Goal: Transaction & Acquisition: Book appointment/travel/reservation

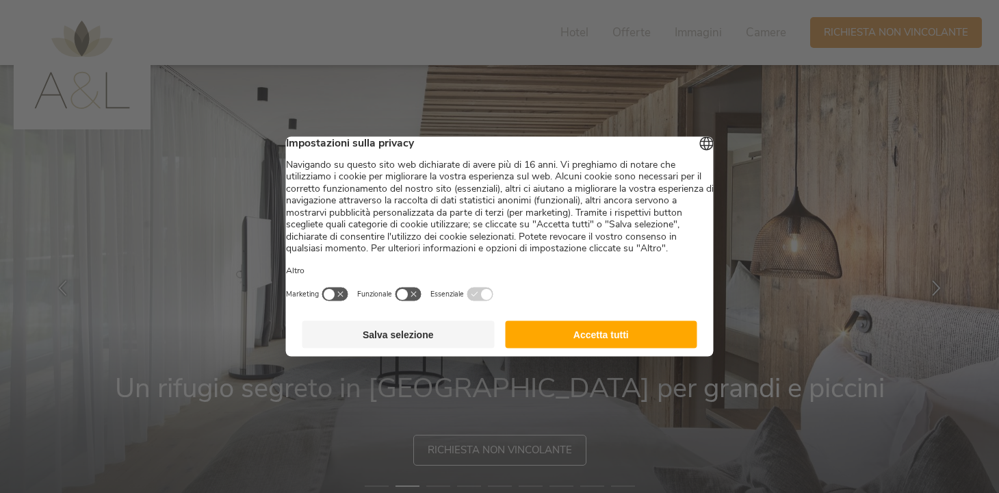
click at [571, 343] on button "Accetta tutti" at bounding box center [601, 334] width 192 height 27
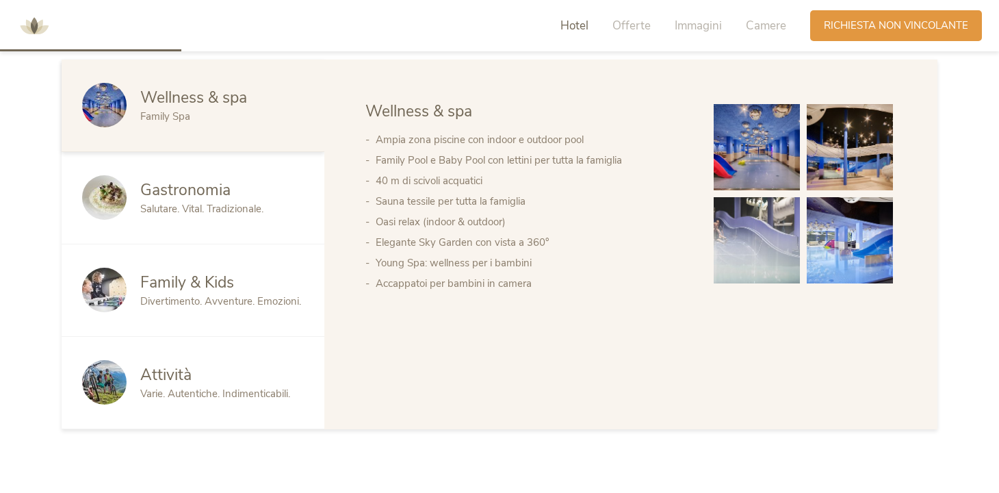
scroll to position [716, 0]
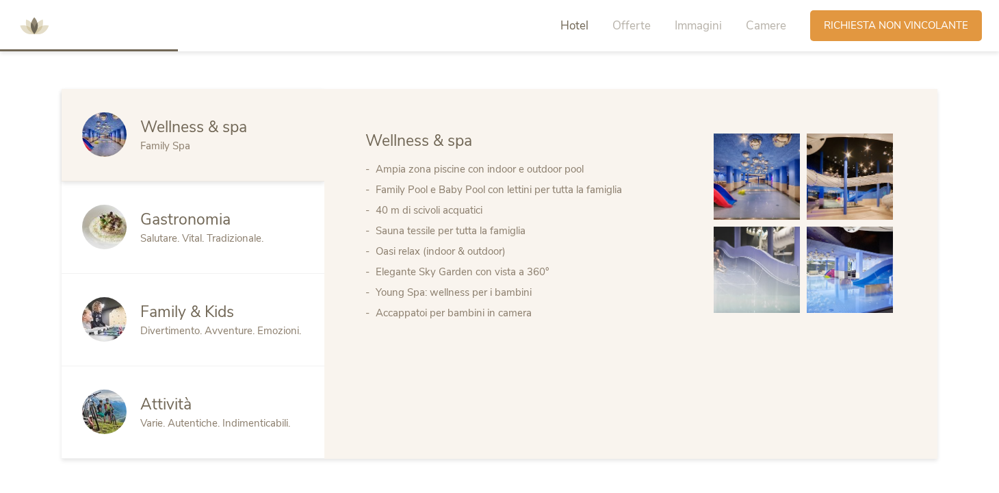
click at [731, 201] on img at bounding box center [757, 176] width 86 height 86
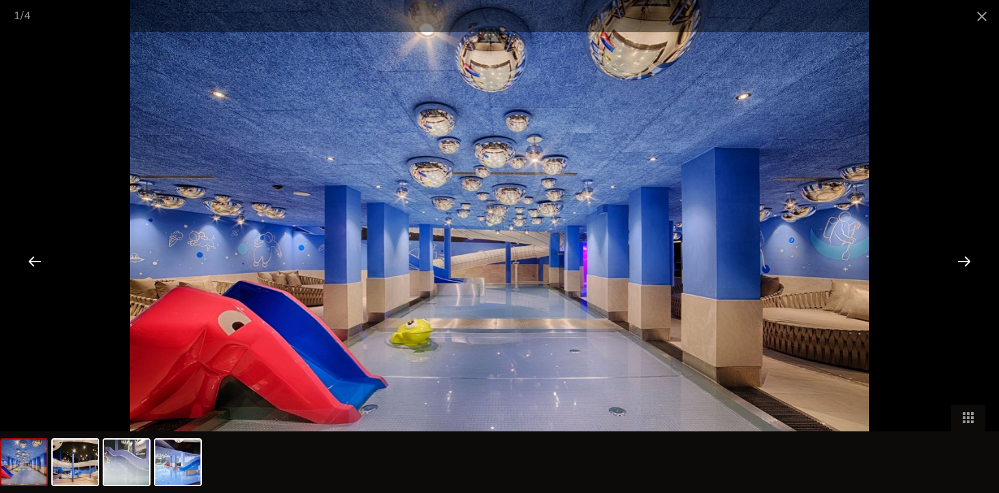
click at [970, 261] on div at bounding box center [964, 261] width 42 height 42
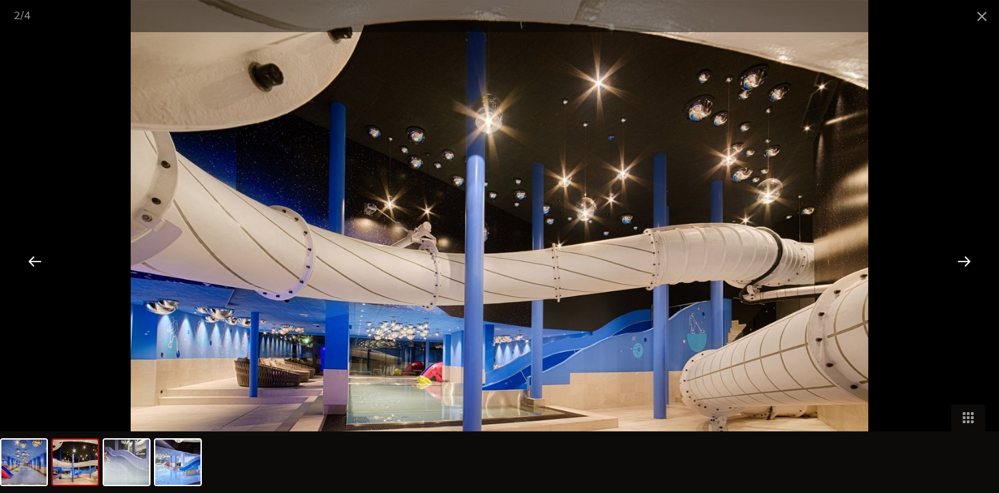
click at [970, 261] on div at bounding box center [964, 261] width 42 height 42
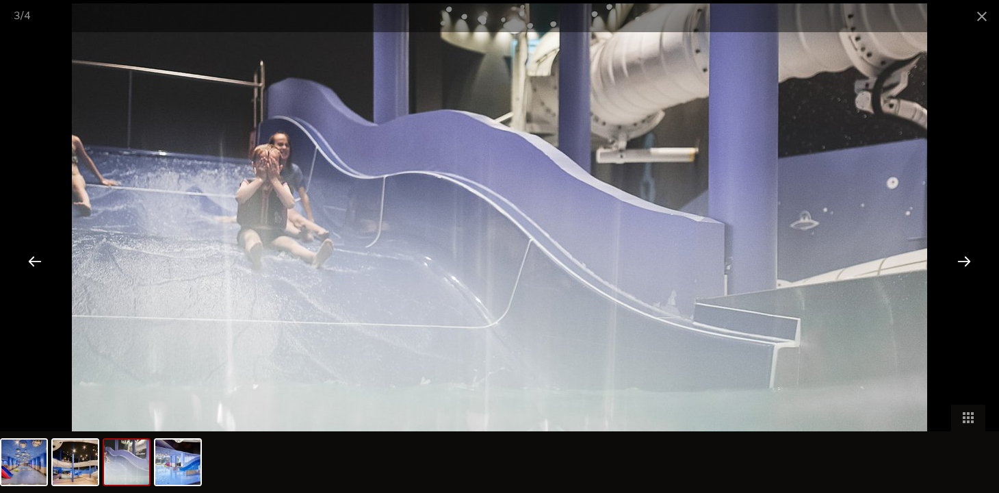
click at [970, 261] on div at bounding box center [964, 261] width 42 height 42
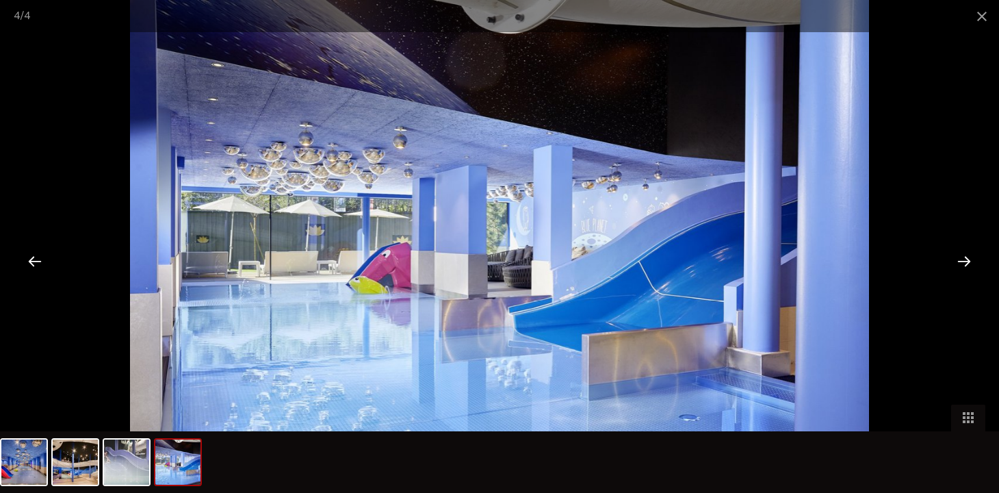
click at [970, 261] on div at bounding box center [964, 261] width 42 height 42
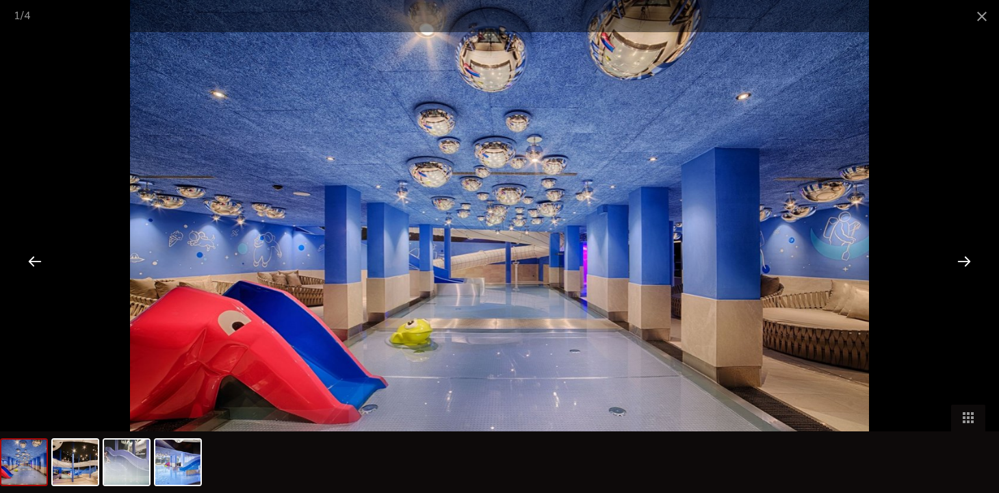
click at [970, 261] on div at bounding box center [964, 261] width 42 height 42
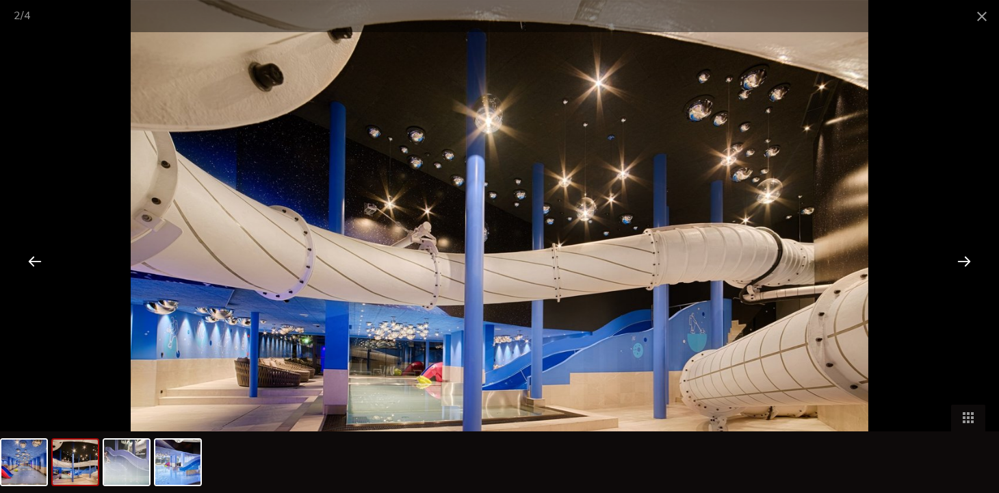
click at [970, 257] on div at bounding box center [964, 261] width 42 height 42
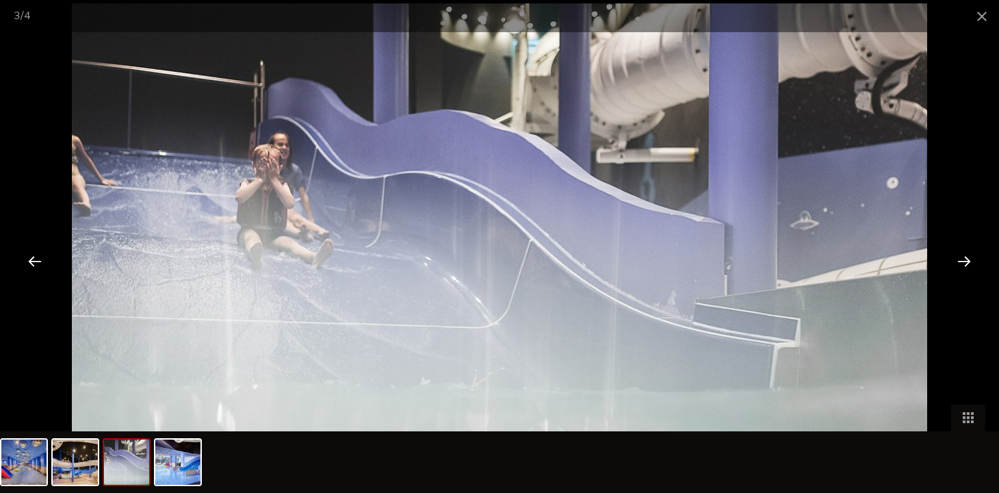
click at [970, 257] on div at bounding box center [964, 261] width 42 height 42
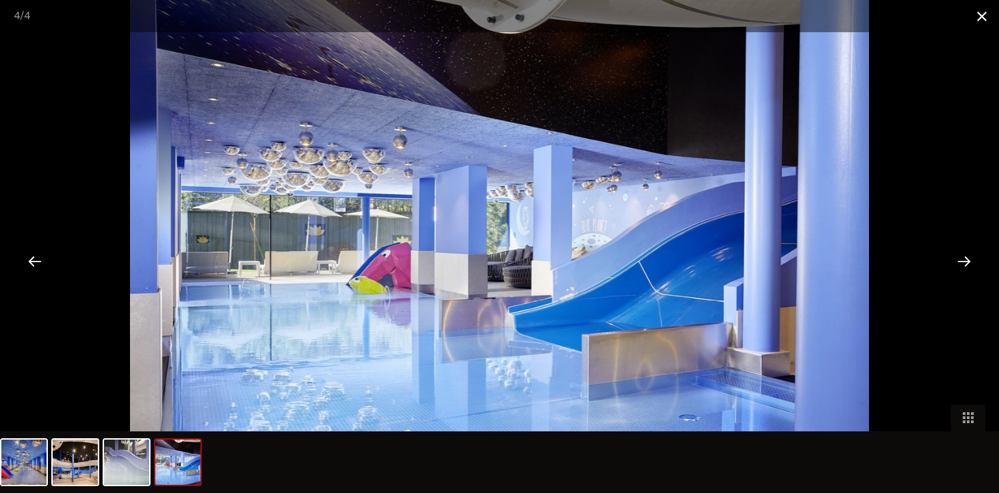
click at [973, 24] on span at bounding box center [982, 16] width 34 height 32
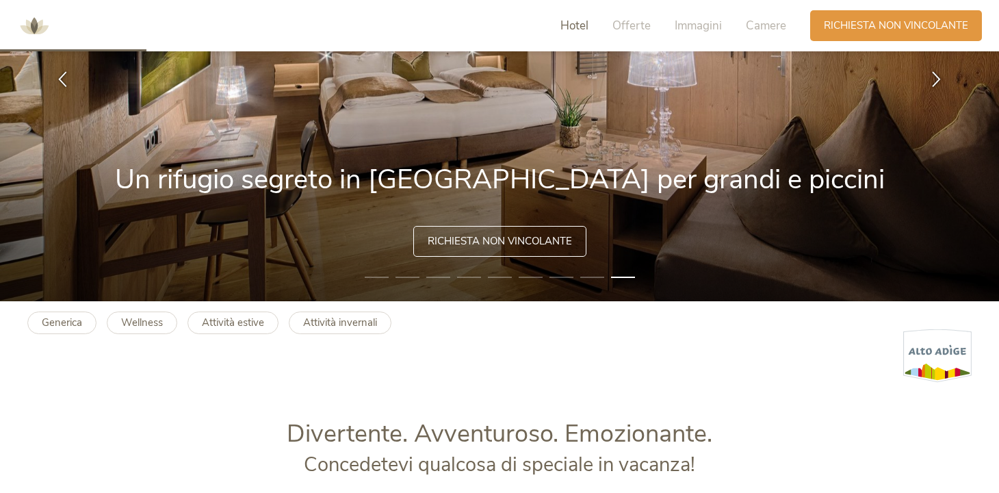
scroll to position [0, 0]
